Goal: Transaction & Acquisition: Purchase product/service

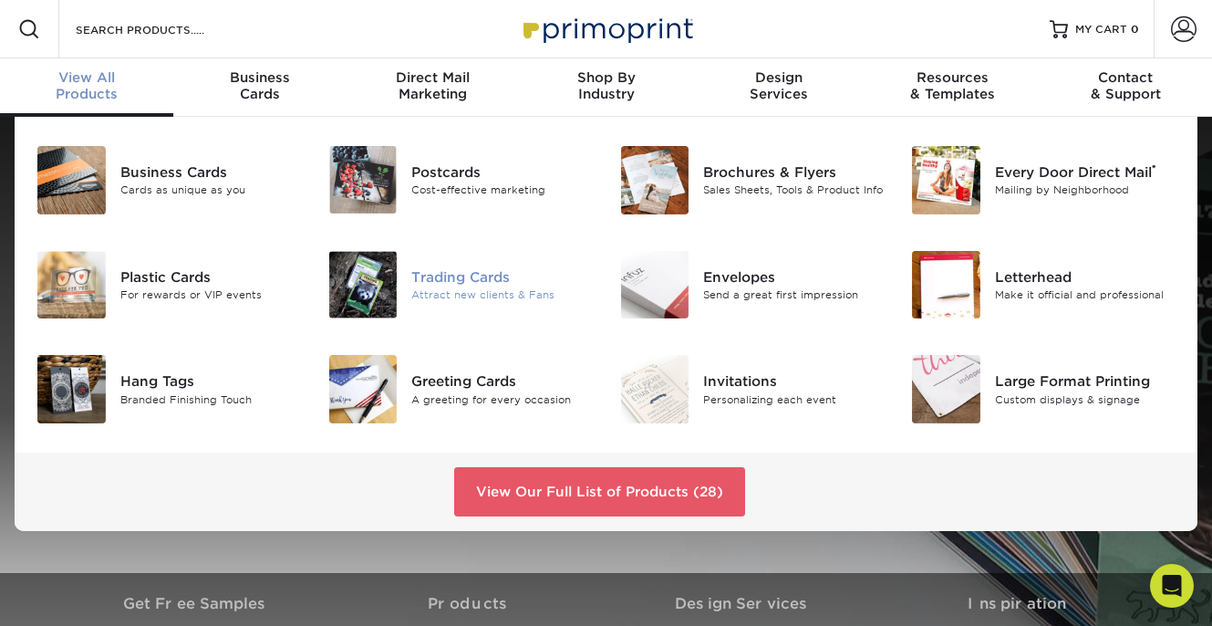
click at [365, 282] on img at bounding box center [363, 285] width 68 height 68
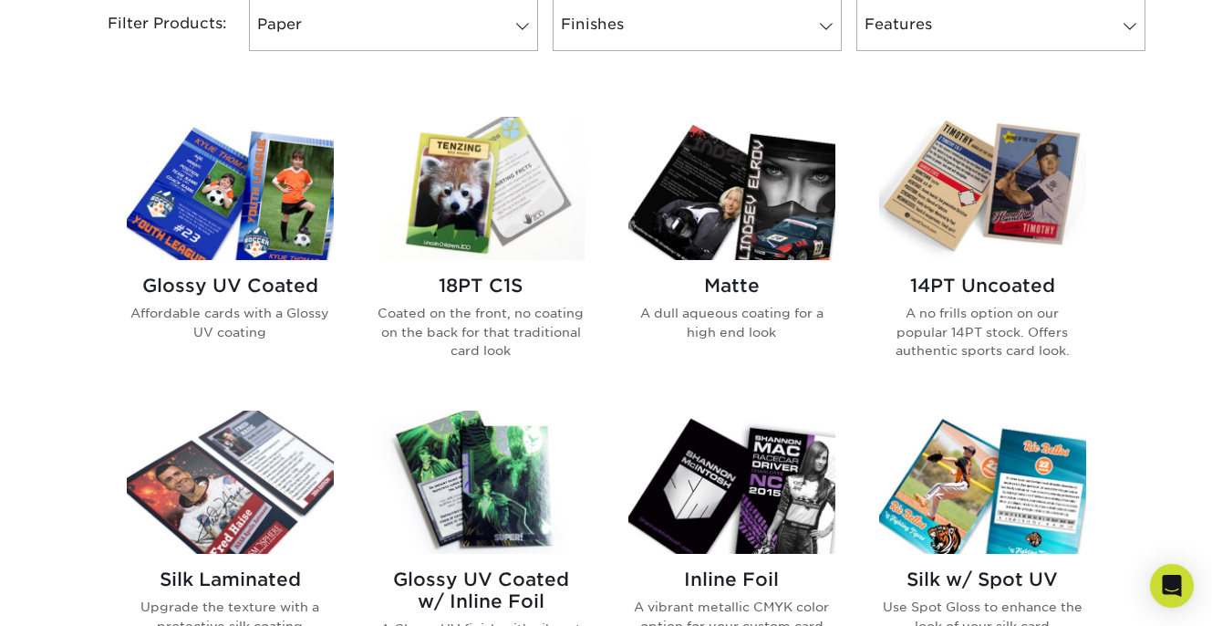
scroll to position [806, 0]
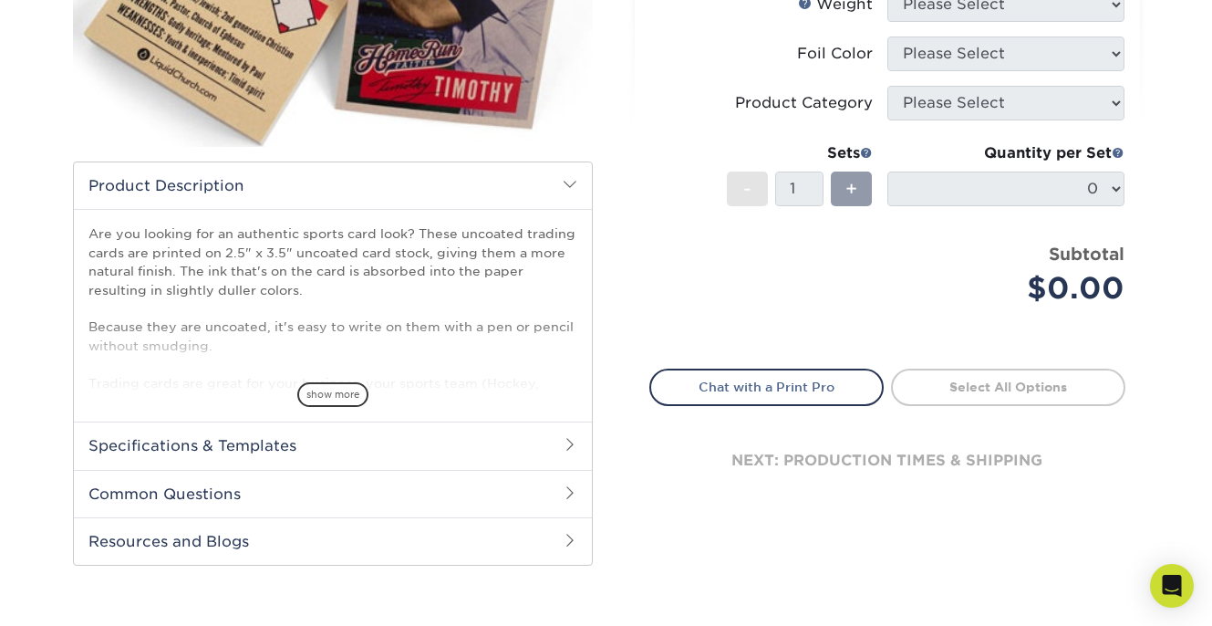
scroll to position [398, 0]
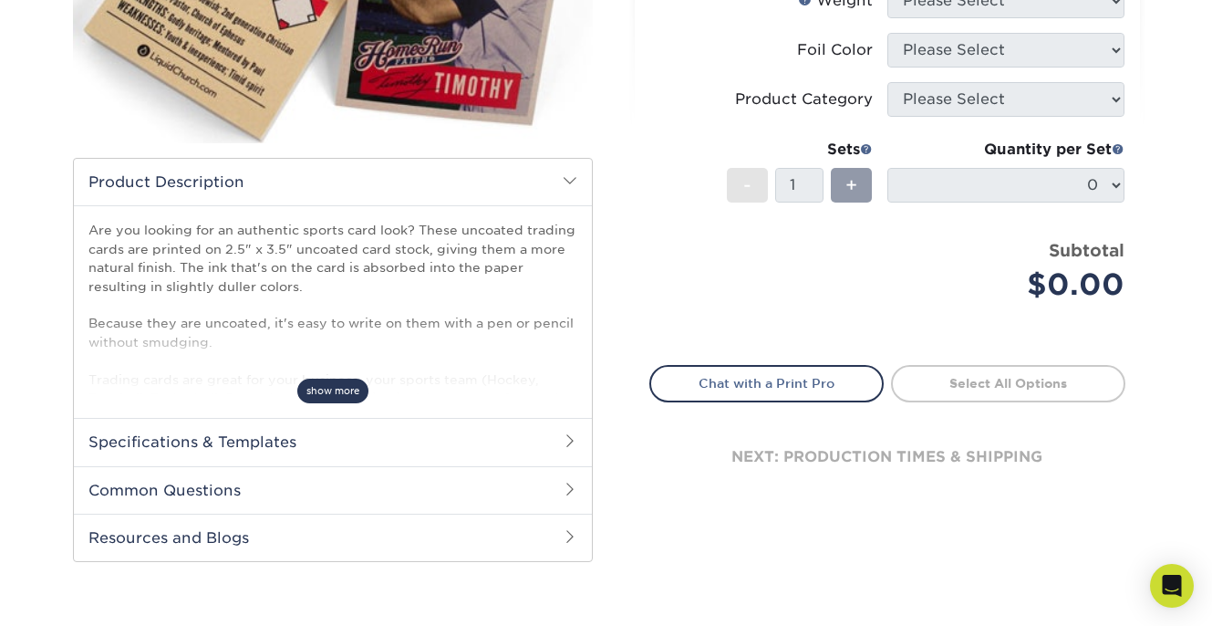
click at [328, 389] on span "show more" at bounding box center [332, 391] width 71 height 25
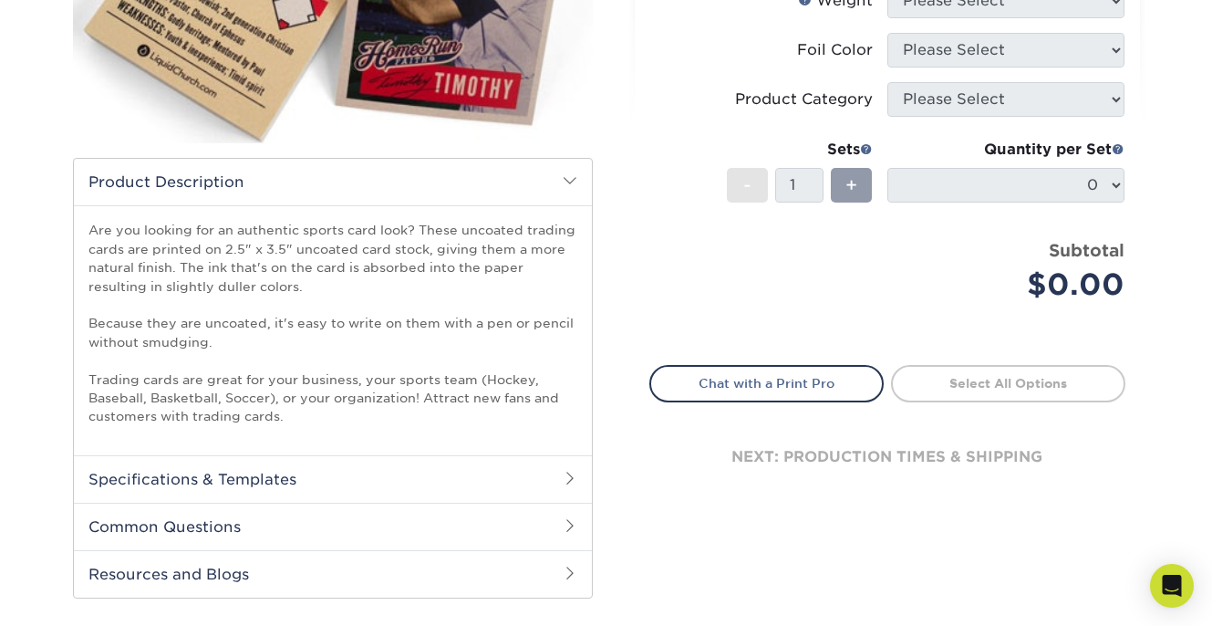
click at [308, 478] on h2 "Specifications & Templates" at bounding box center [333, 478] width 518 height 47
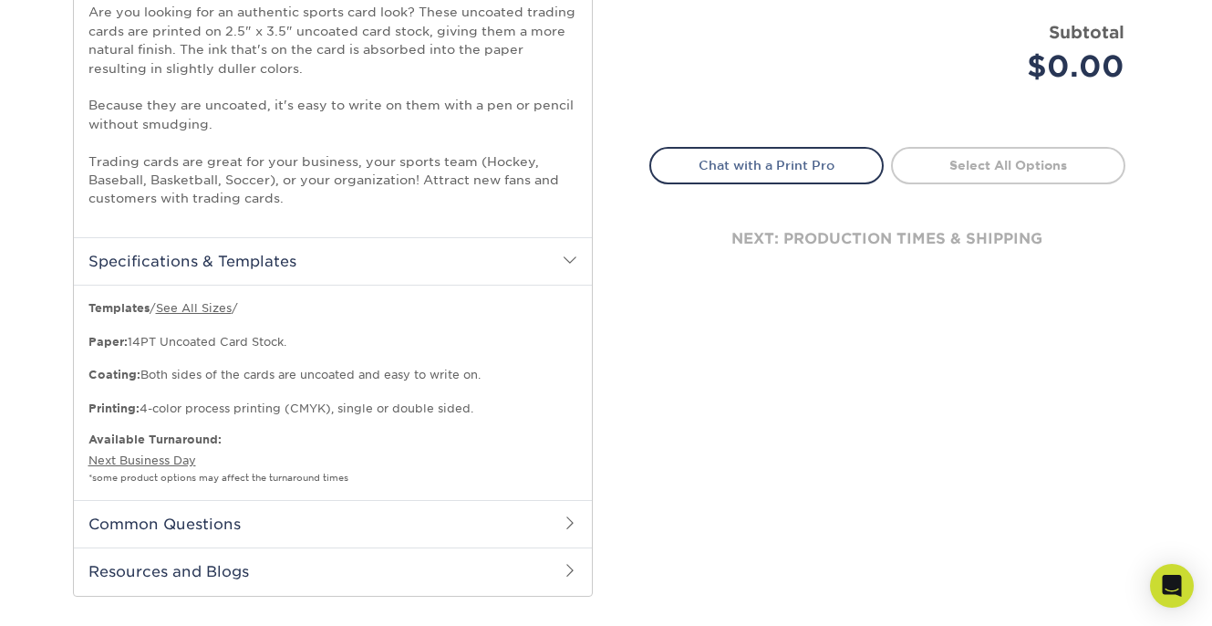
scroll to position [636, 0]
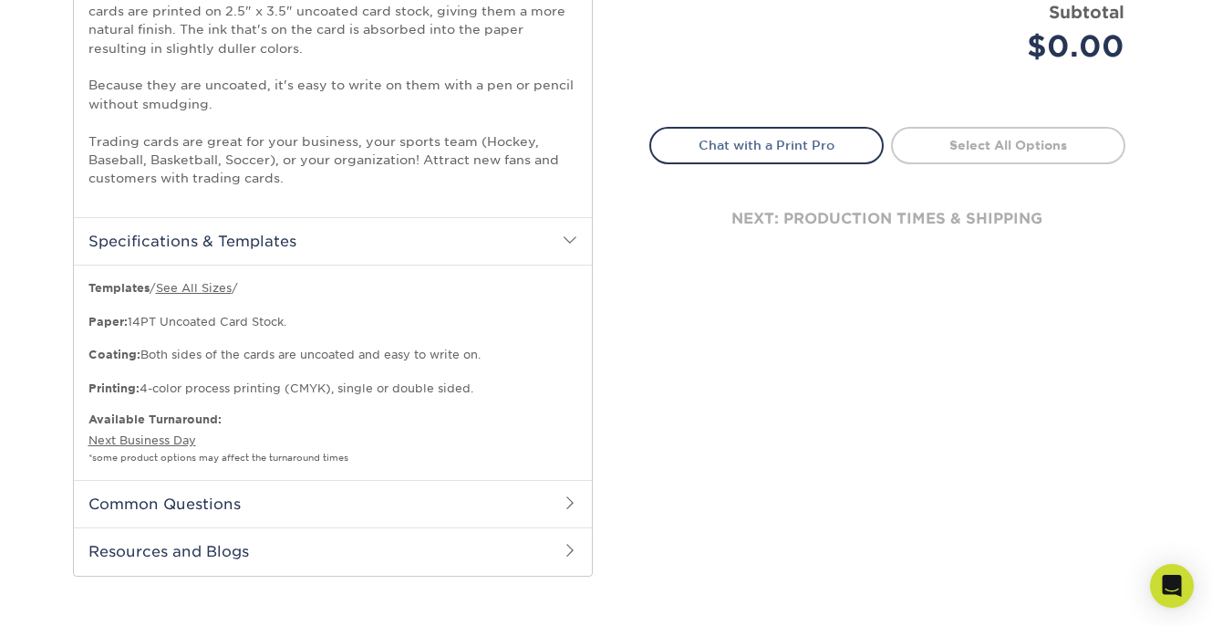
click at [276, 497] on h2 "Common Questions" at bounding box center [333, 503] width 518 height 47
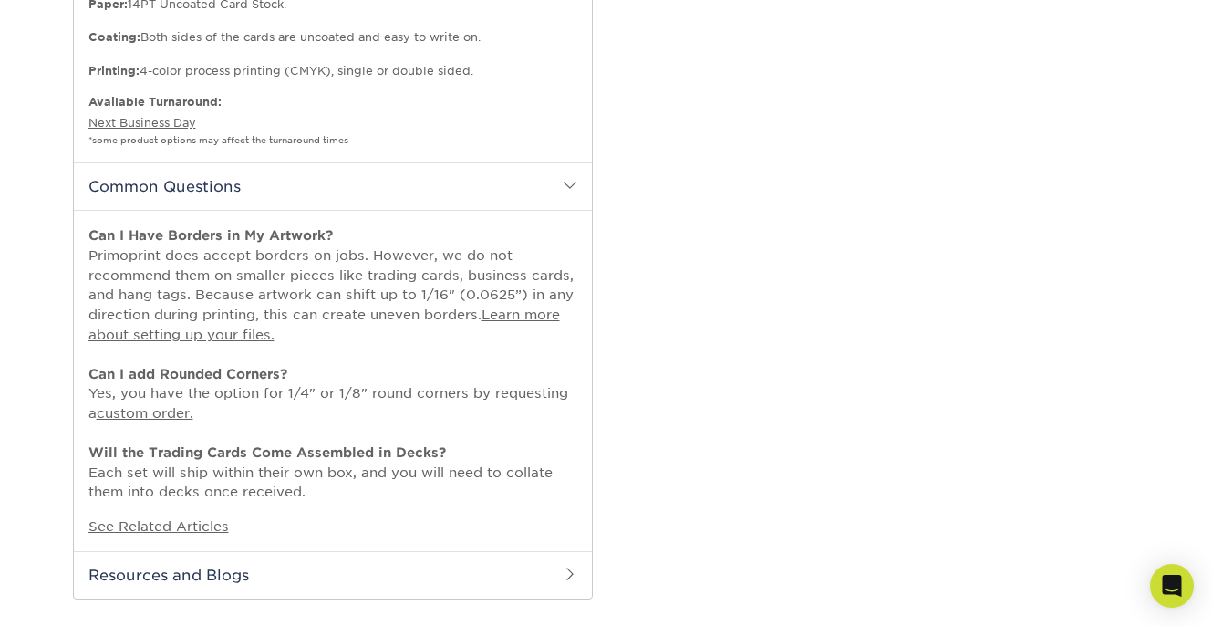
scroll to position [955, 0]
click at [219, 321] on link "Learn more about setting up your files." at bounding box center [324, 323] width 472 height 36
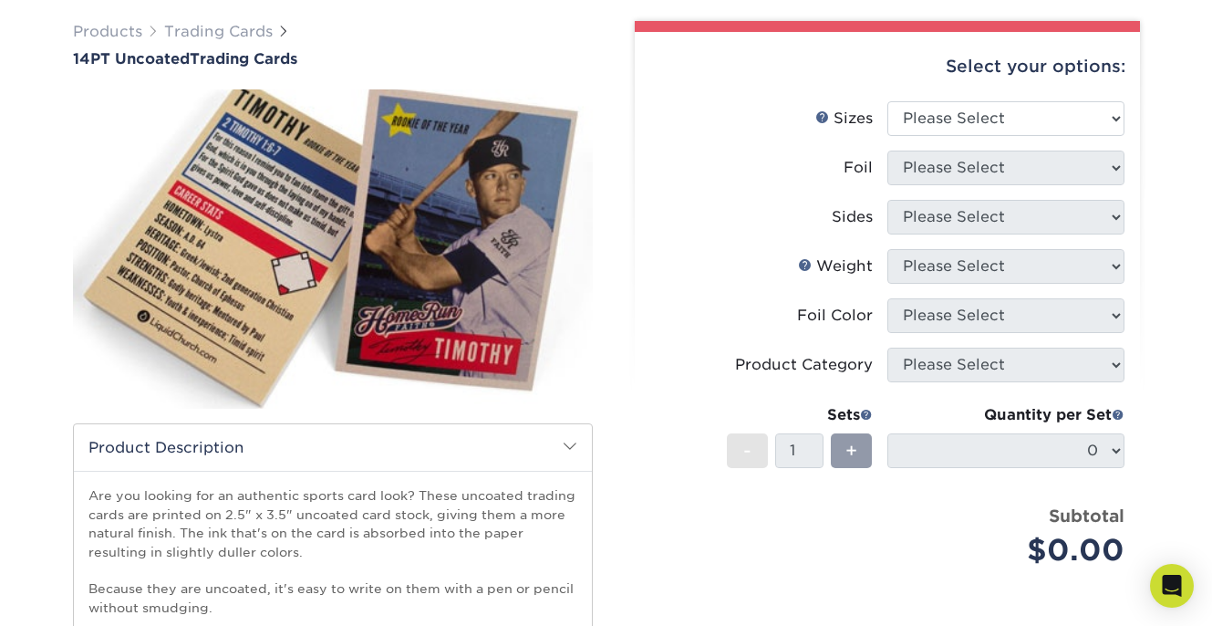
scroll to position [134, 0]
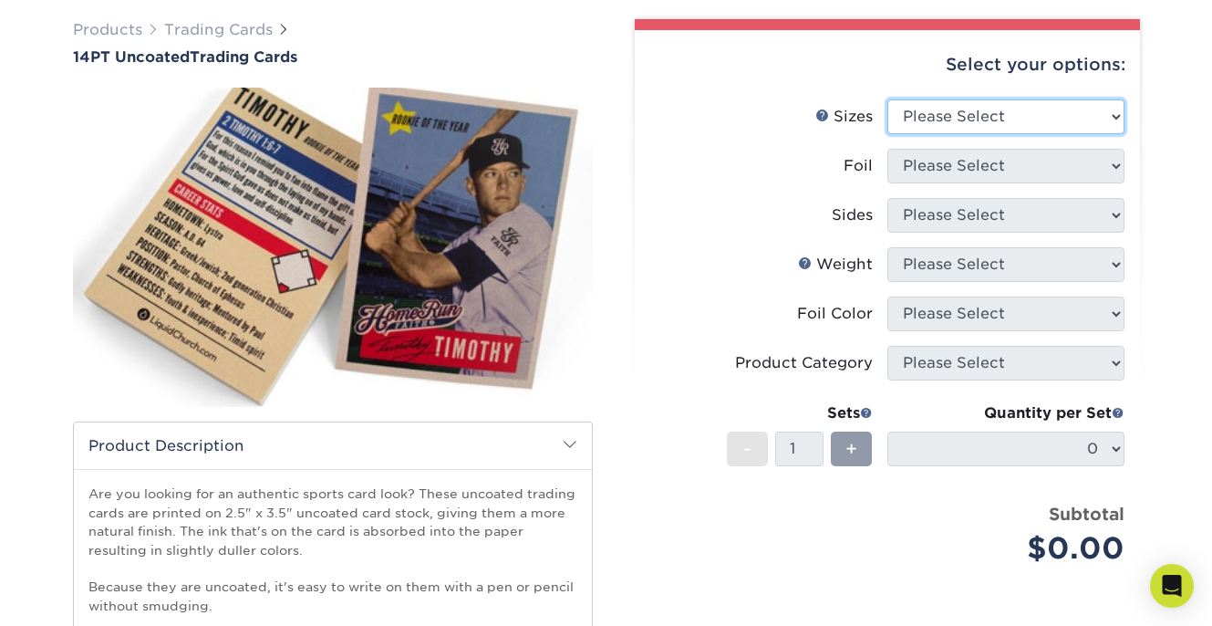
select select "2.50x3.50"
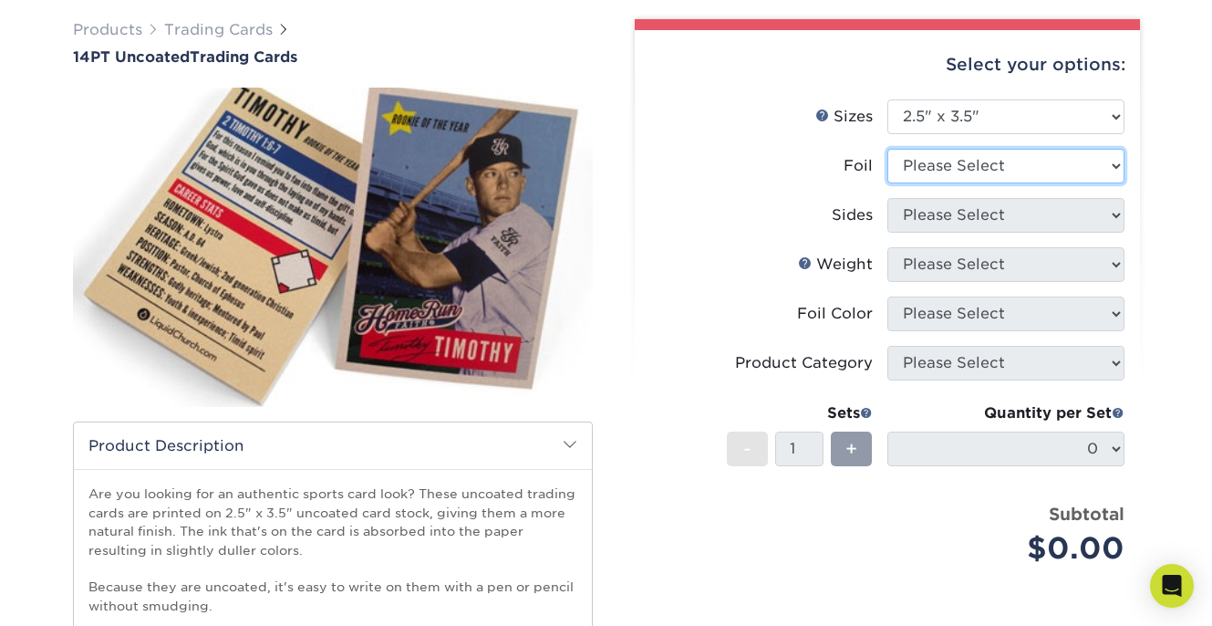
select select "0"
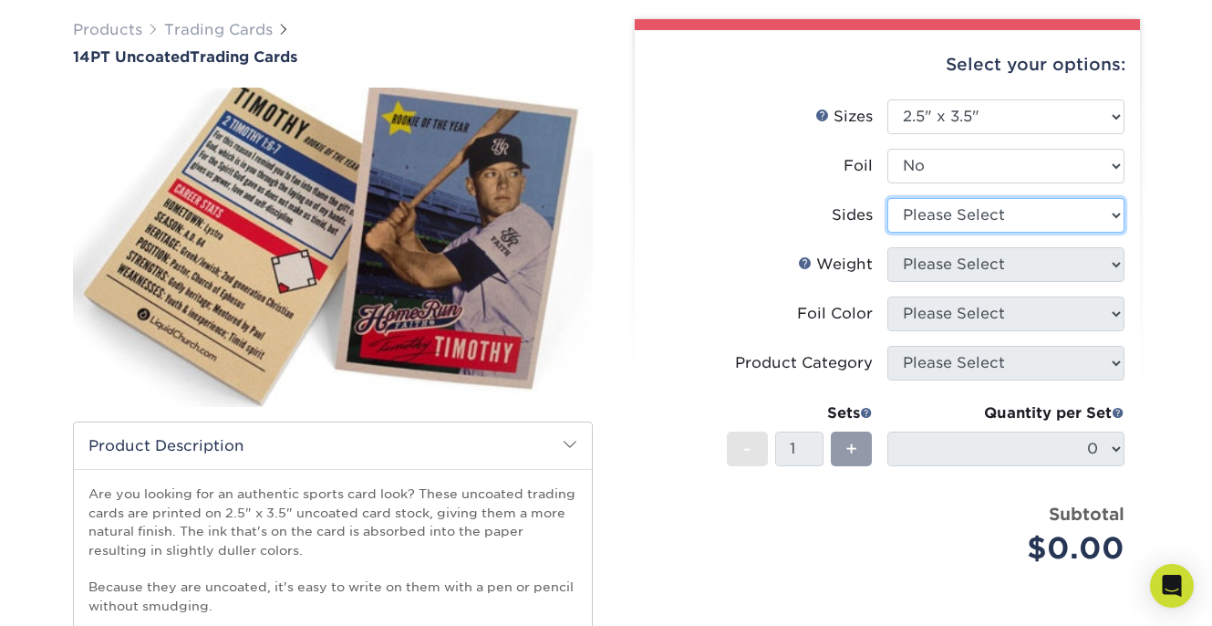
select select "13abbda7-1d64-4f25-8bb2-c179b224825d"
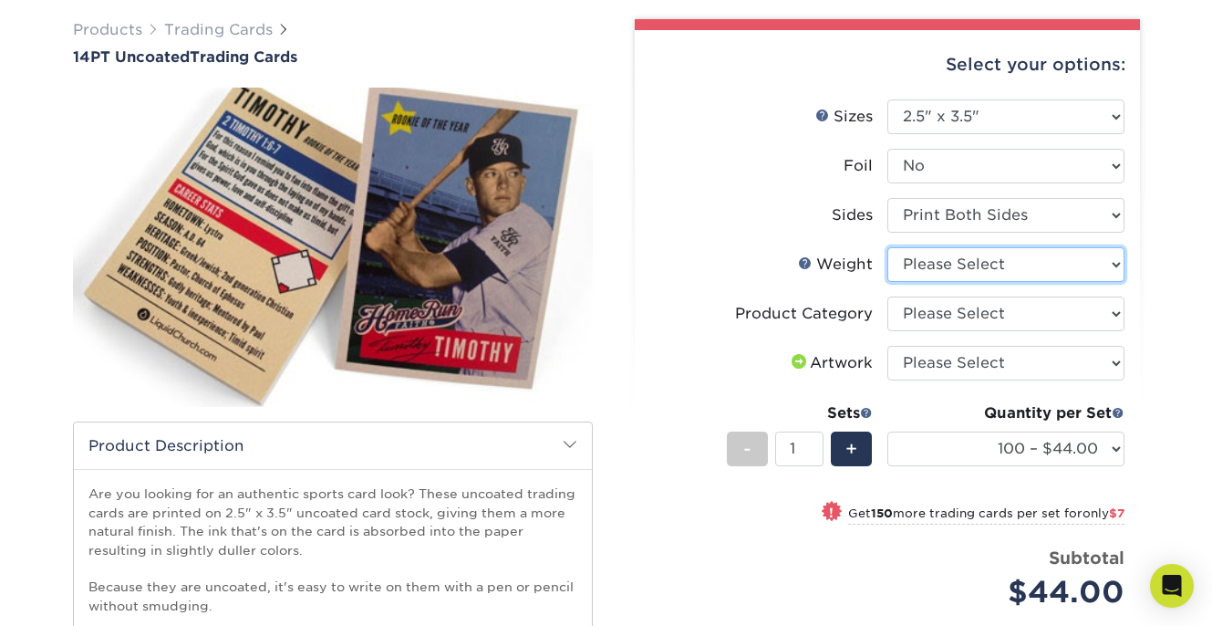
select select "14PT Uncoated"
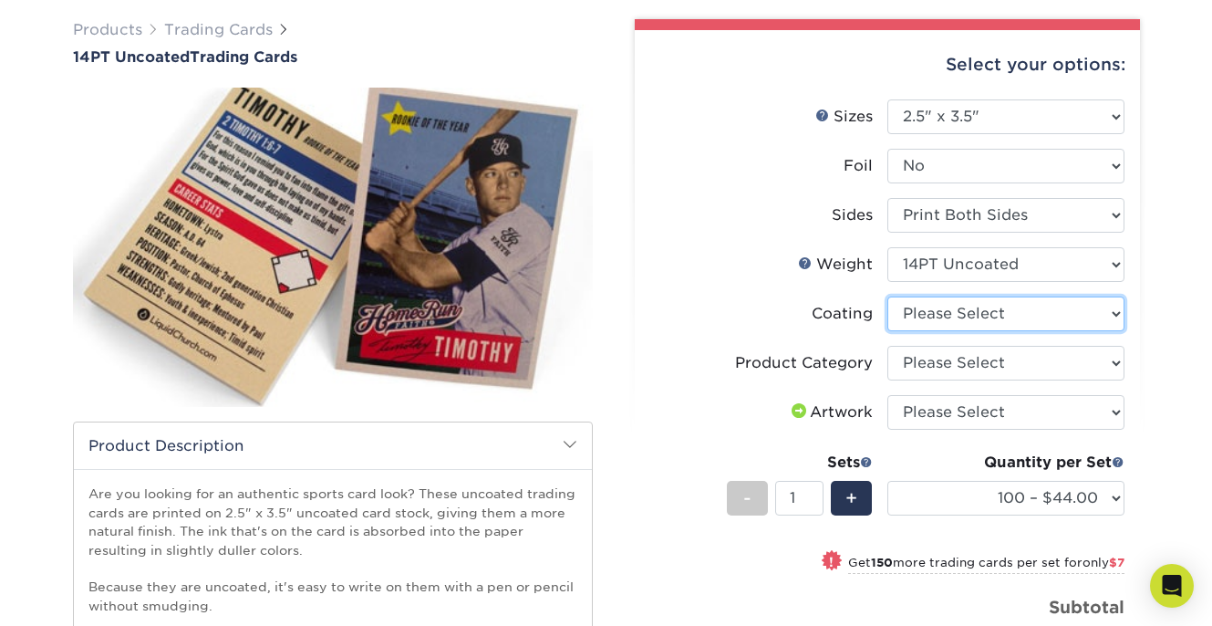
select select "3e7618de-abca-4bda-9f97-8b9129e913d8"
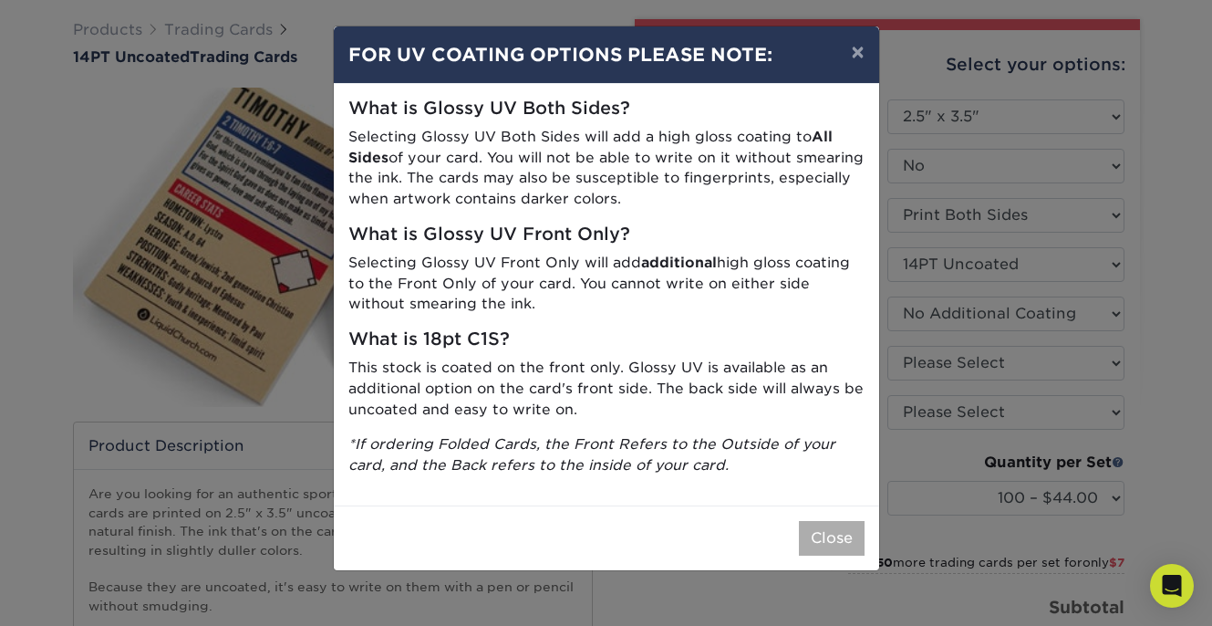
click at [816, 525] on button "Close" at bounding box center [832, 538] width 66 height 35
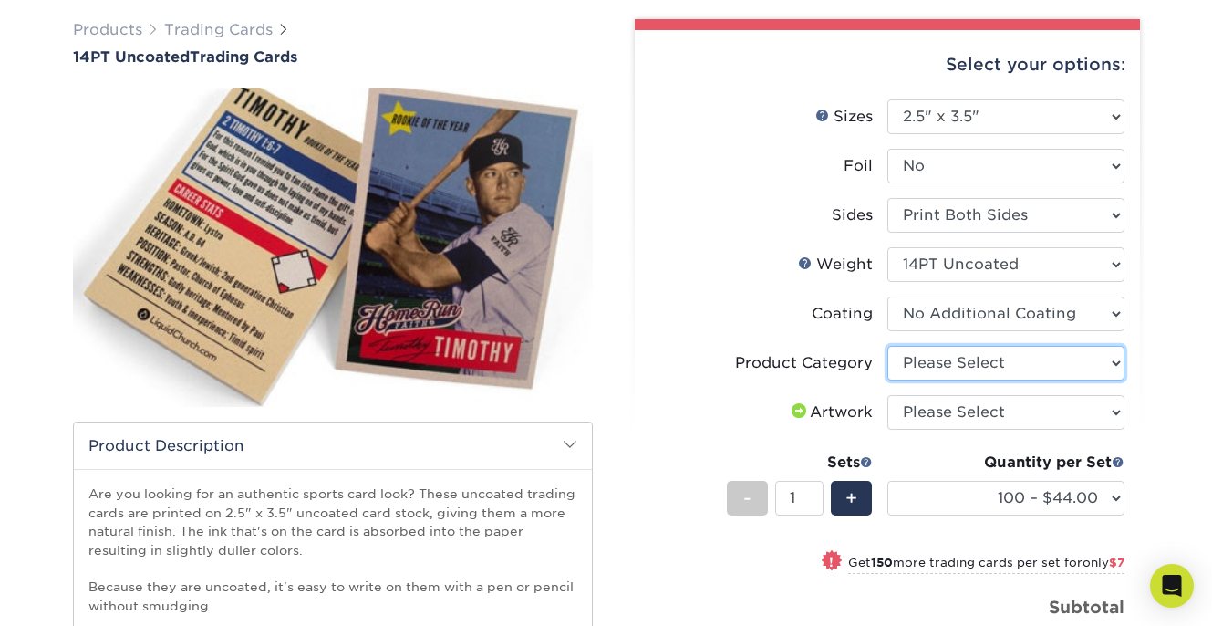
select select "c2f9bce9-36c2-409d-b101-c29d9d031e18"
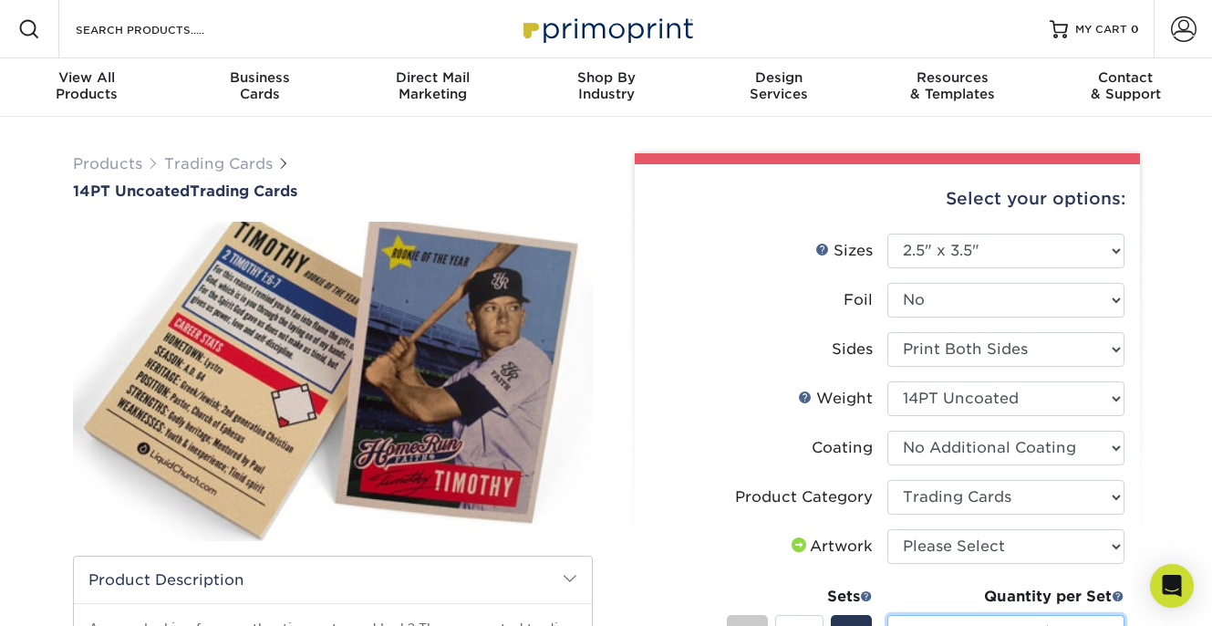
scroll to position [0, 0]
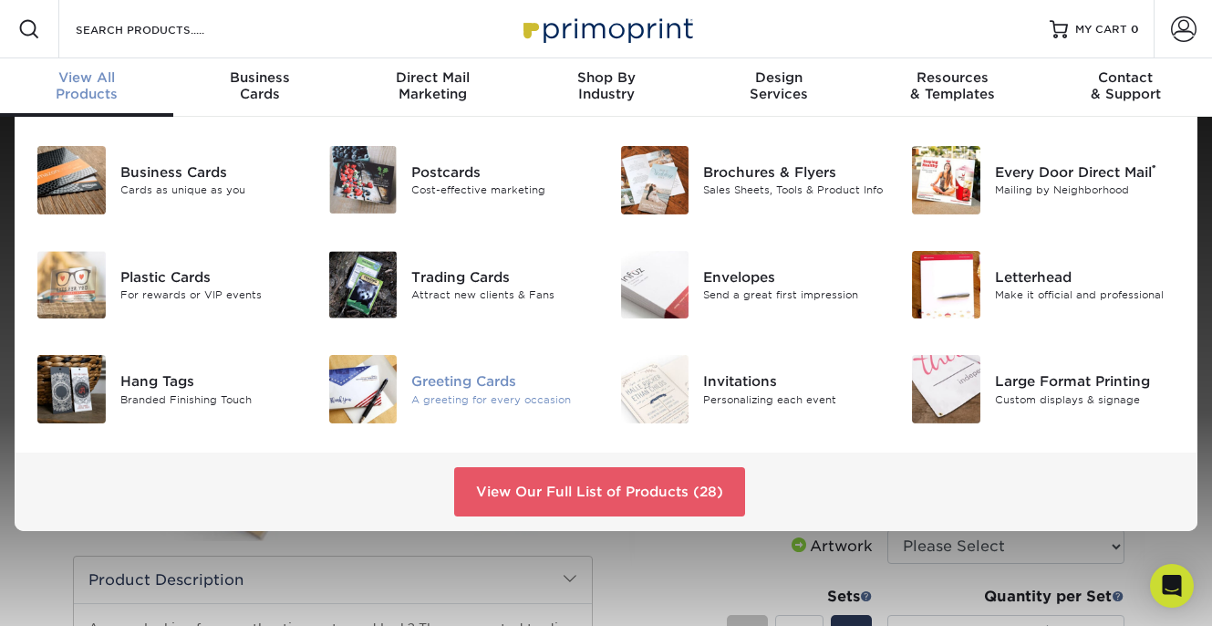
click at [380, 392] on img at bounding box center [363, 389] width 68 height 68
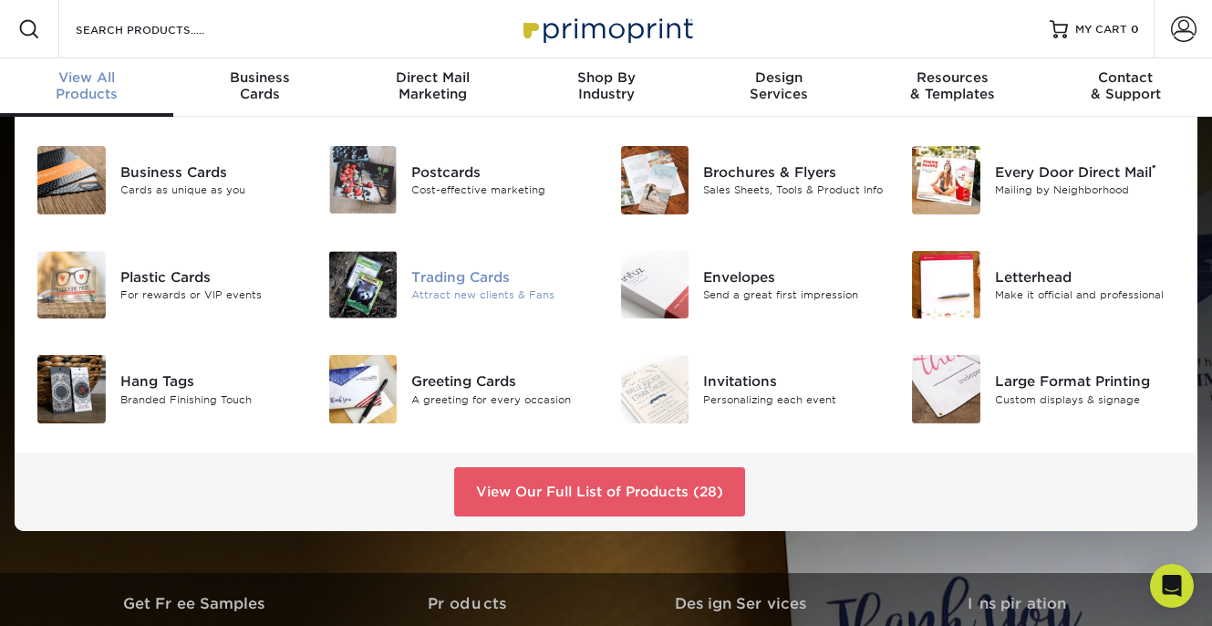
click at [369, 275] on img at bounding box center [363, 285] width 68 height 68
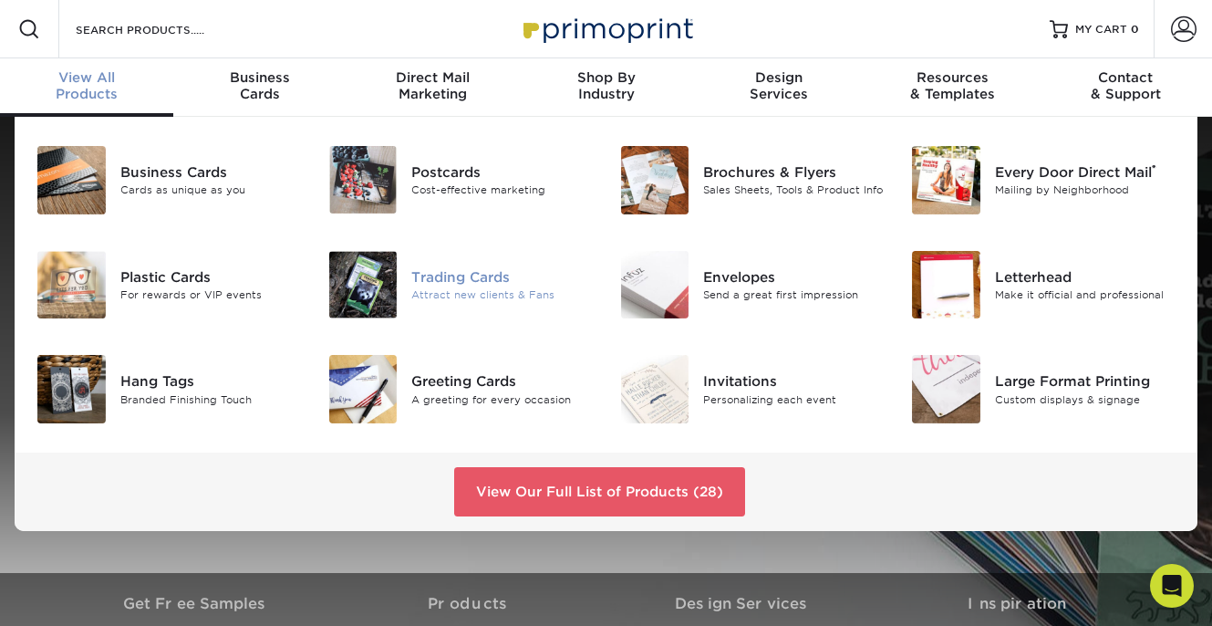
click at [380, 293] on img at bounding box center [363, 285] width 68 height 68
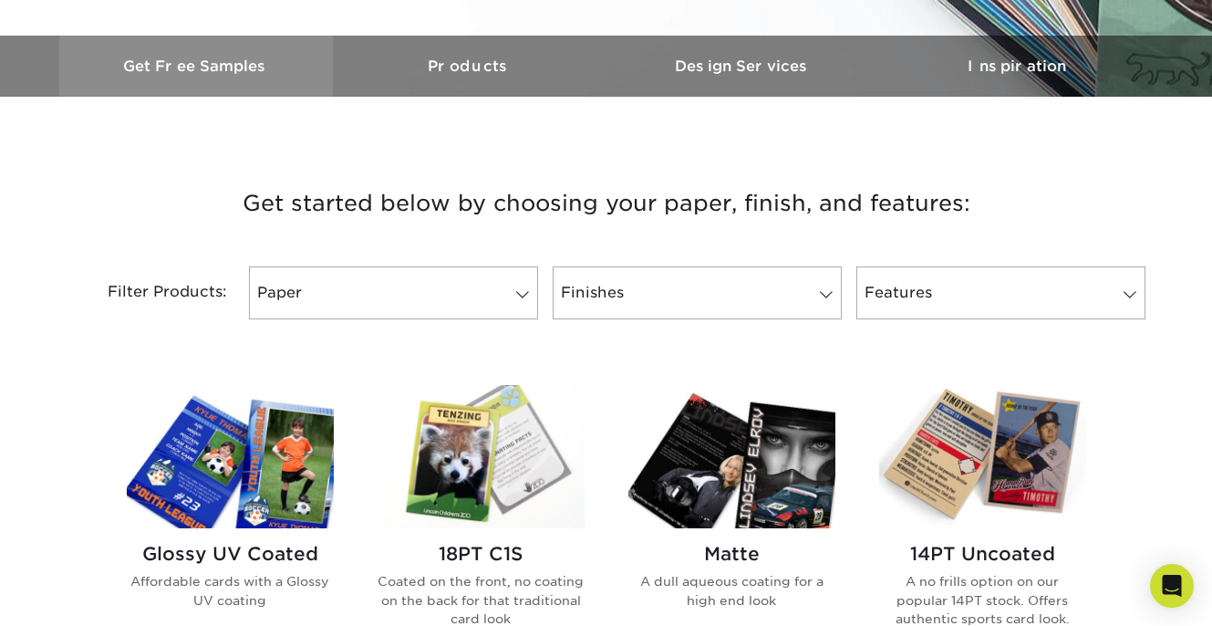
scroll to position [540, 0]
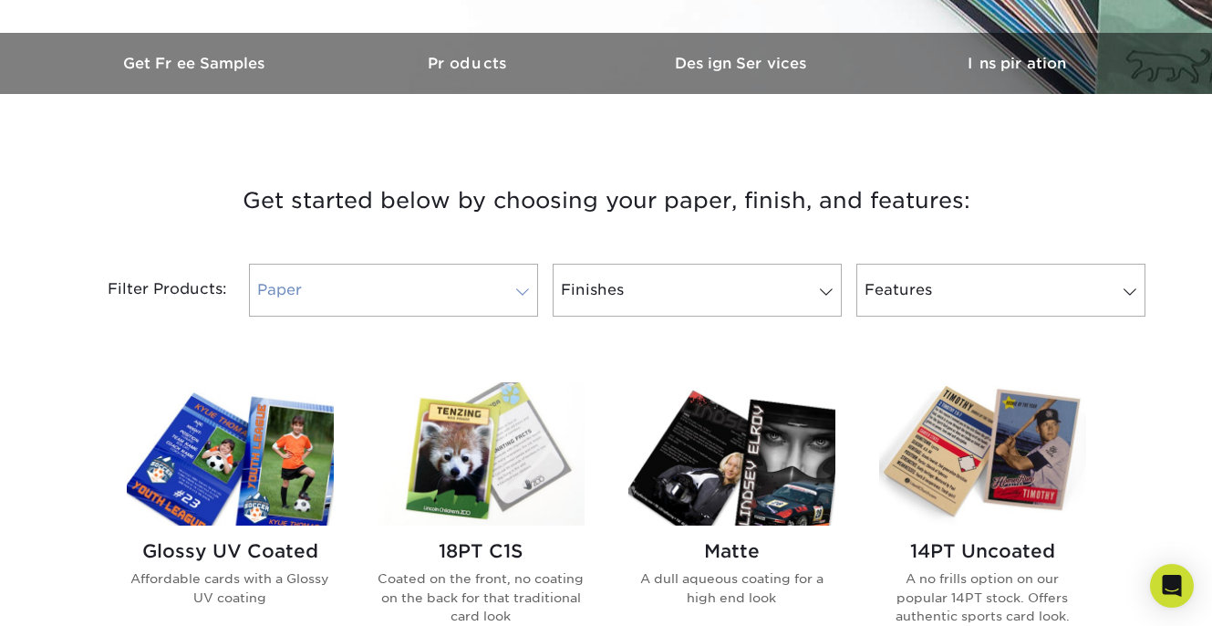
click at [525, 292] on span at bounding box center [523, 292] width 26 height 15
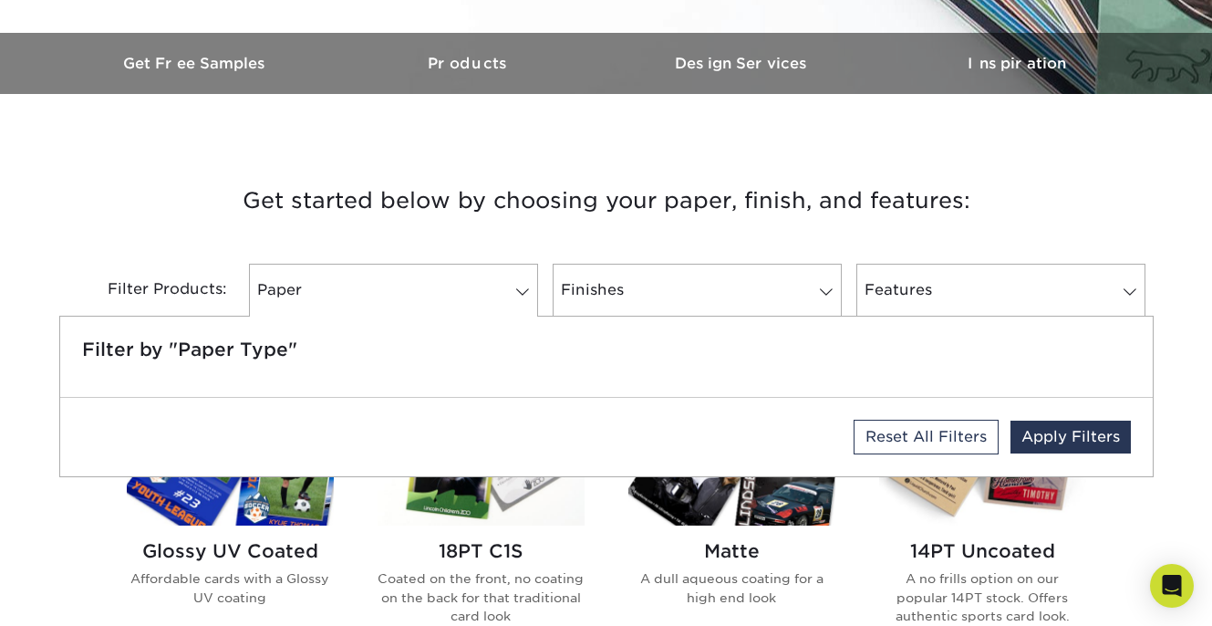
click at [525, 231] on h3 "Get started below by choosing your paper, finish, and features:" at bounding box center [606, 201] width 1067 height 82
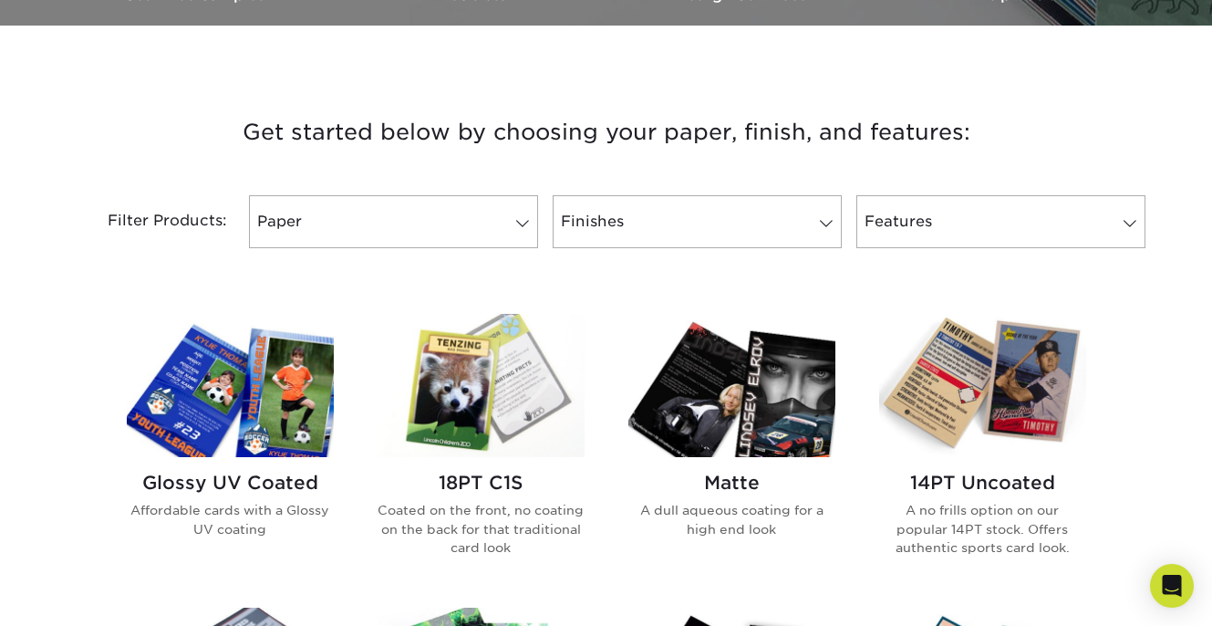
scroll to position [609, 0]
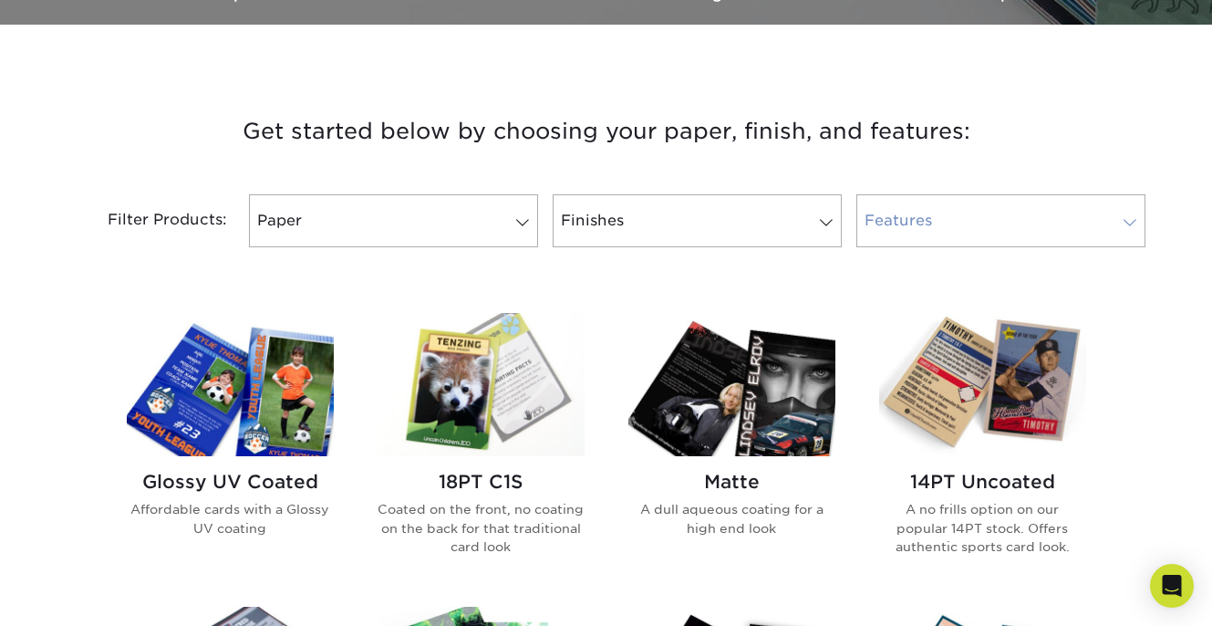
click at [1134, 222] on span at bounding box center [1131, 222] width 26 height 15
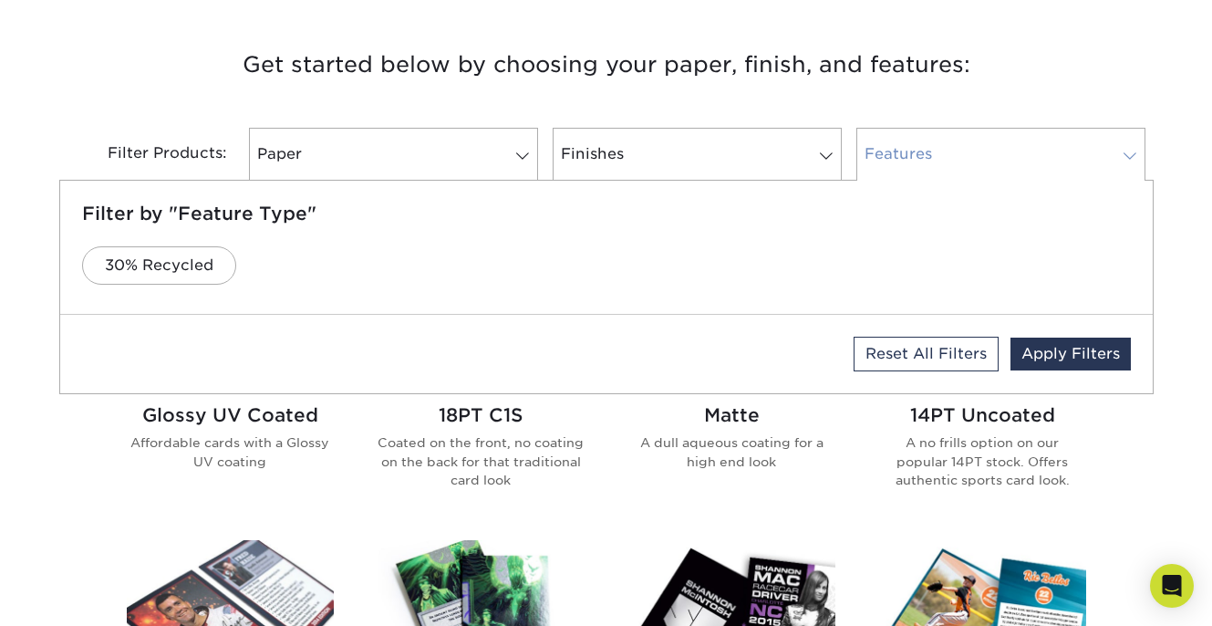
scroll to position [693, 0]
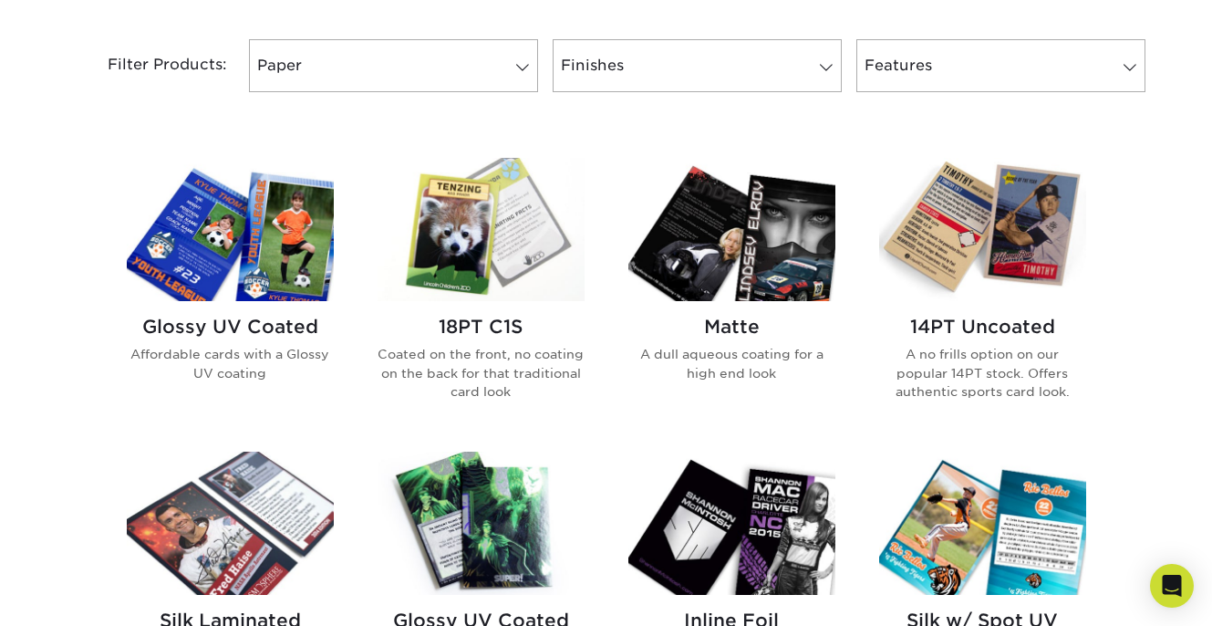
scroll to position [757, 0]
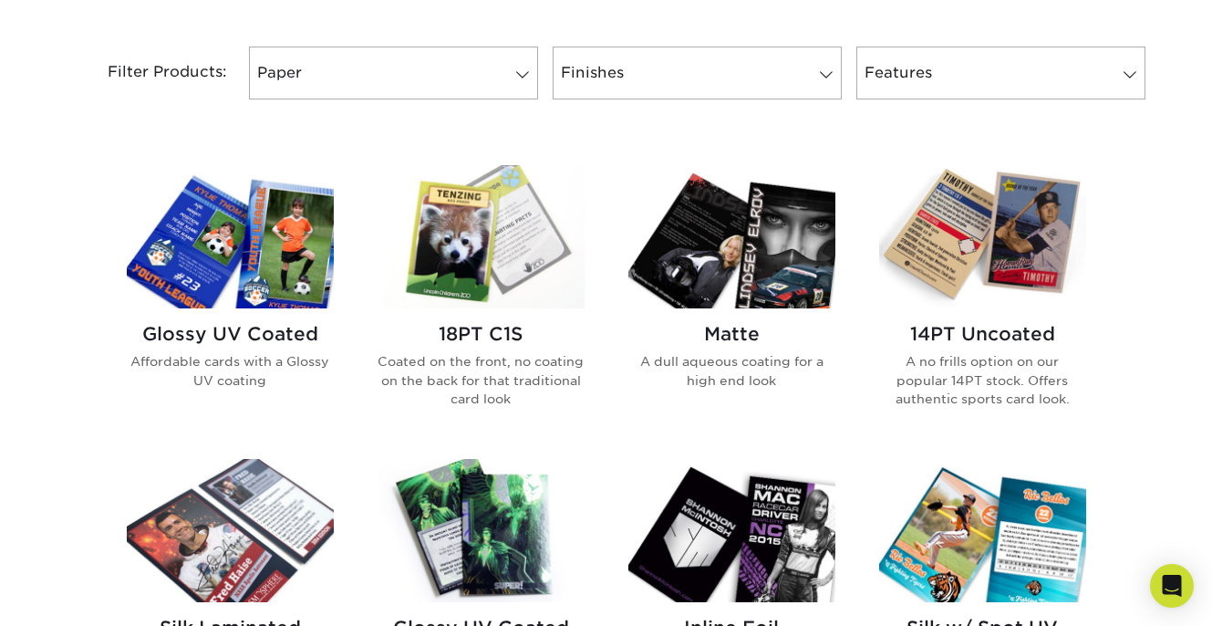
click at [467, 265] on img at bounding box center [481, 236] width 207 height 143
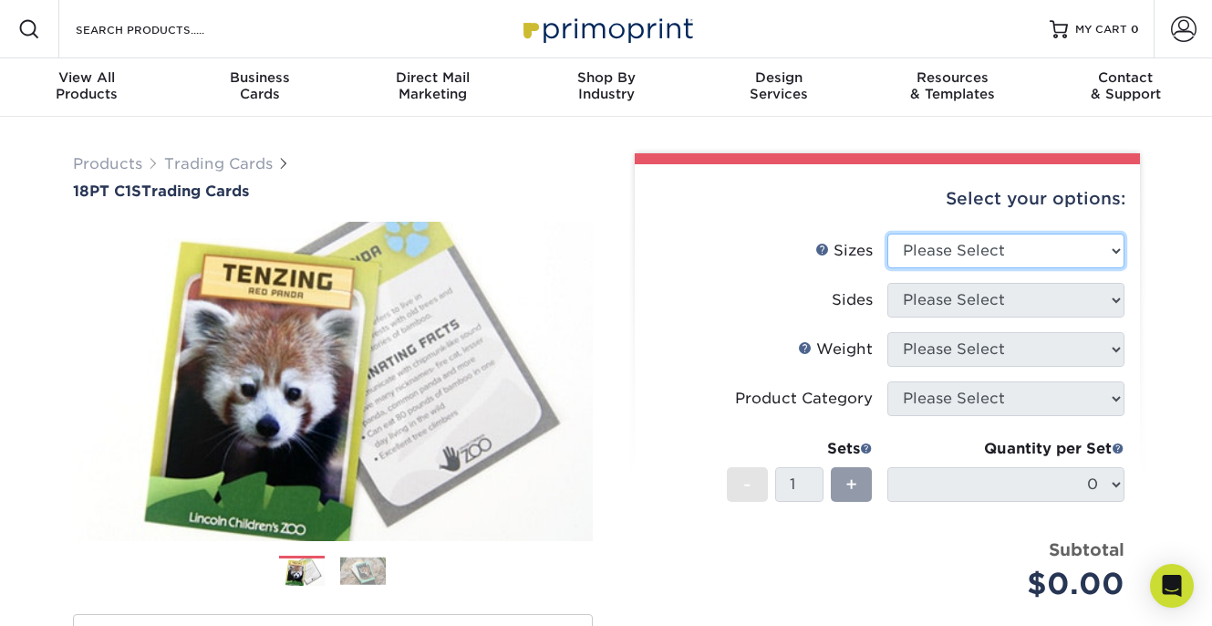
select select "2.50x3.50"
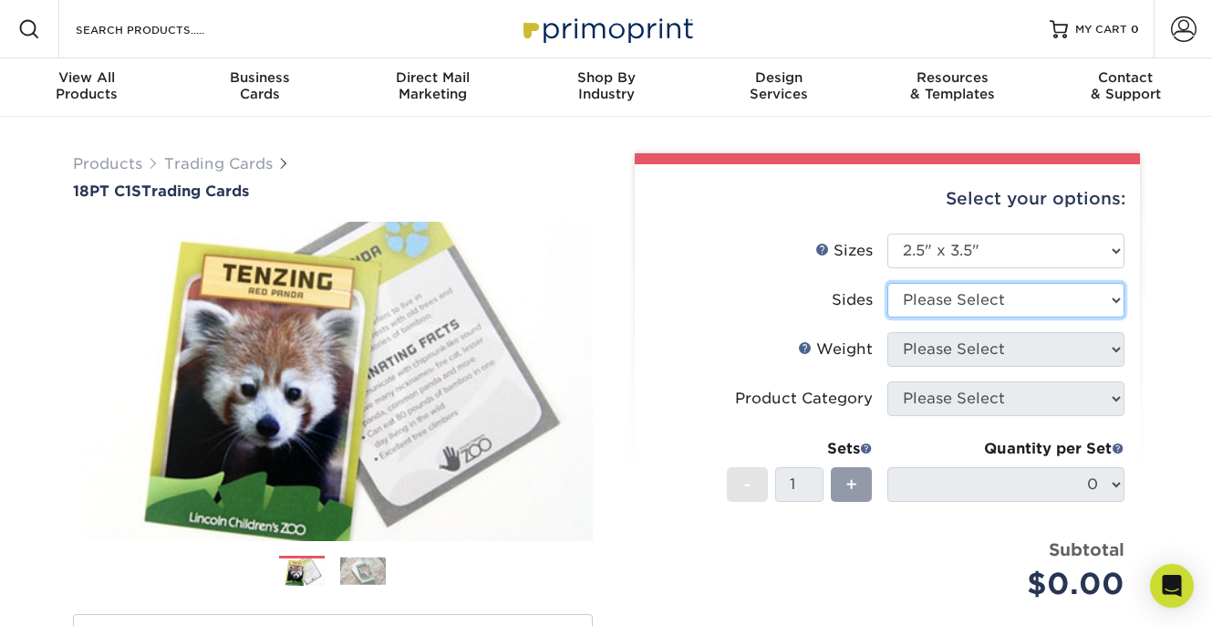
select select "13abbda7-1d64-4f25-8bb2-c179b224825d"
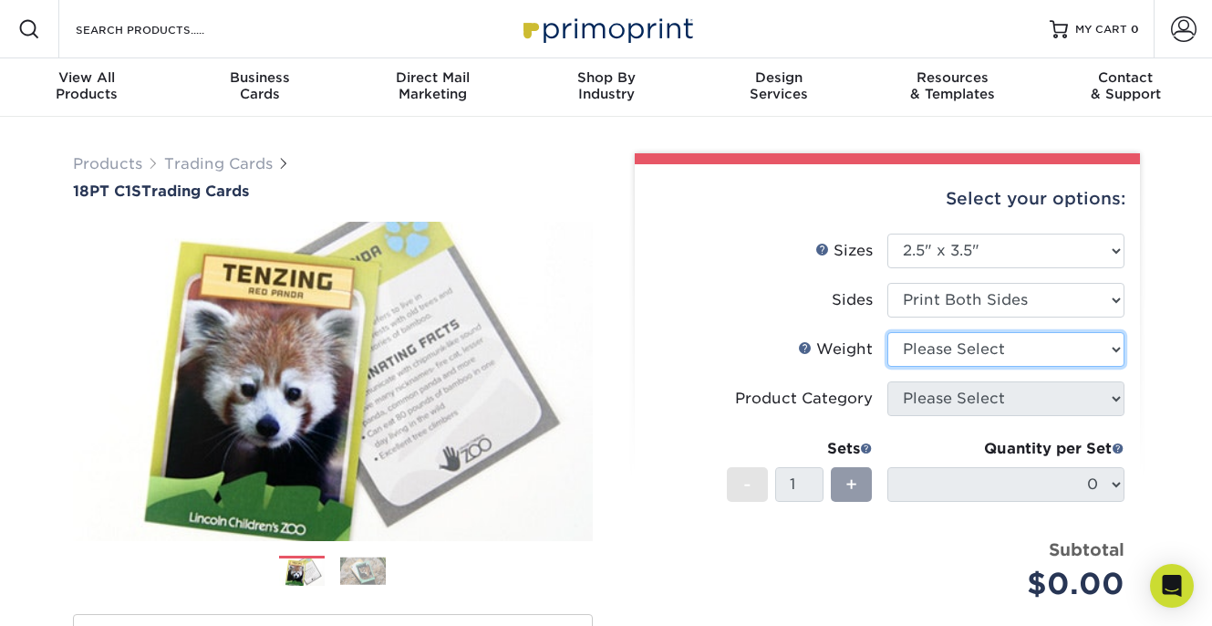
select select "18PTC1S"
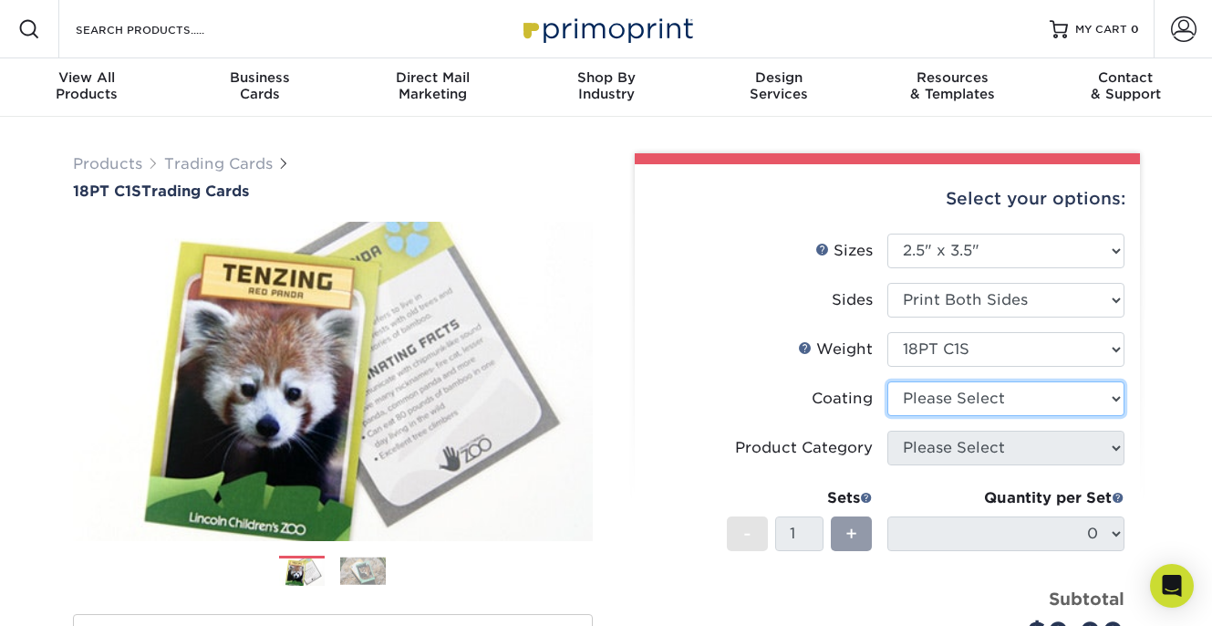
select select "3e7618de-abca-4bda-9f97-8b9129e913d8"
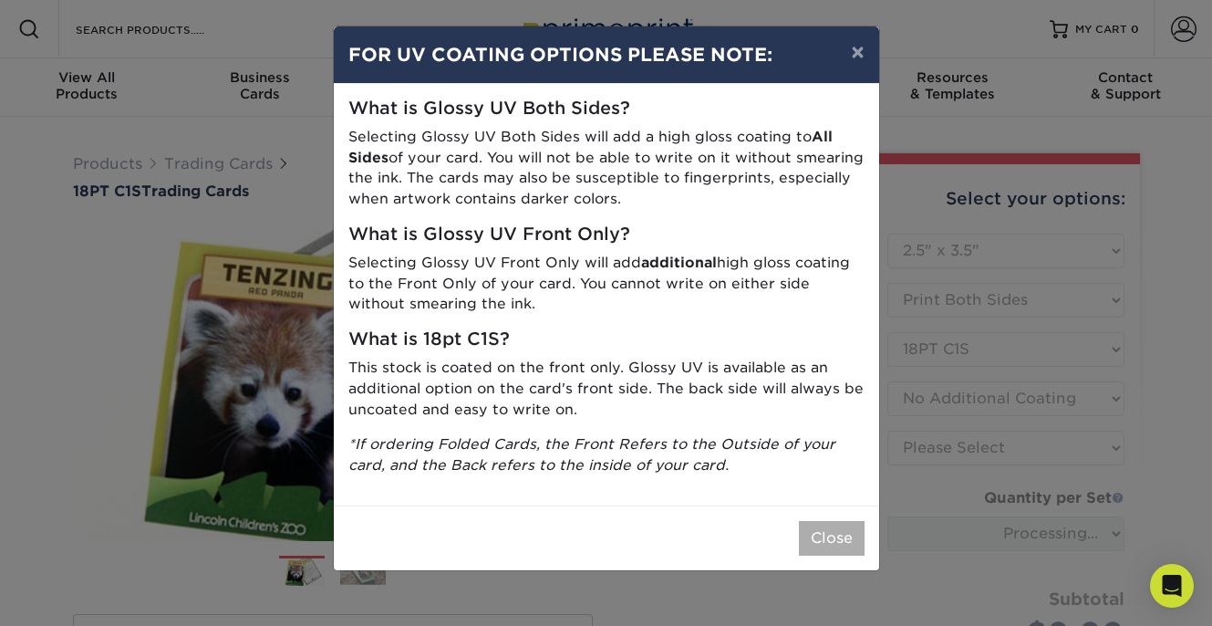
click at [832, 525] on button "Close" at bounding box center [832, 538] width 66 height 35
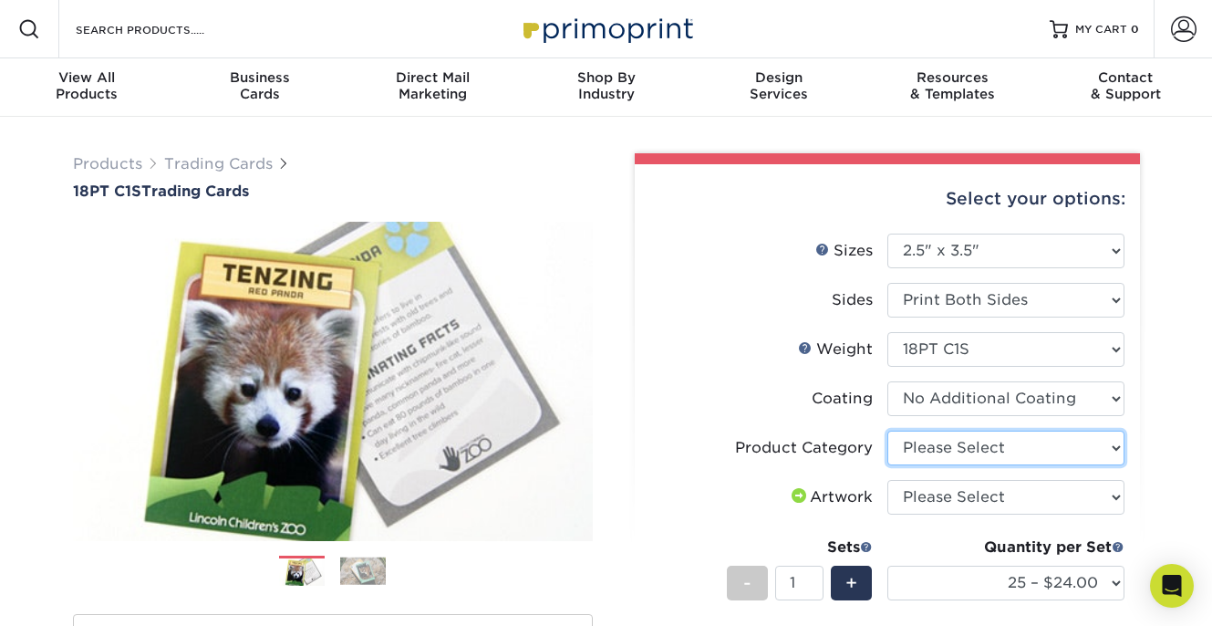
select select "c2f9bce9-36c2-409d-b101-c29d9d031e18"
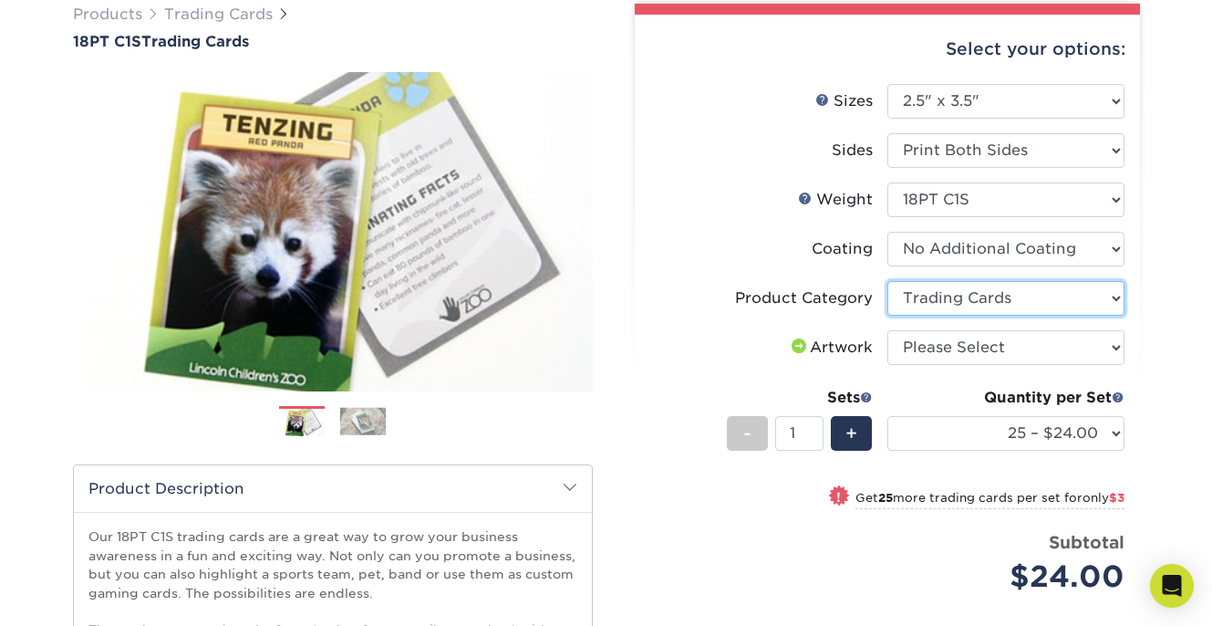
scroll to position [150, 0]
click at [575, 228] on link "Next" at bounding box center [565, 231] width 36 height 36
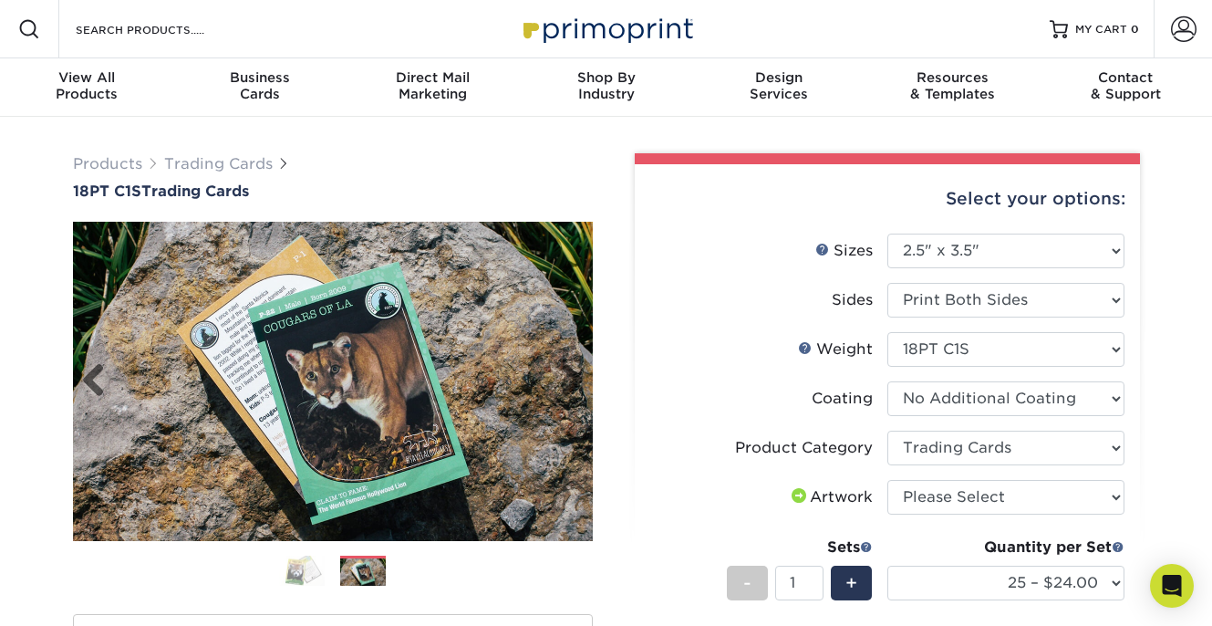
scroll to position [0, 0]
